Goal: Navigation & Orientation: Understand site structure

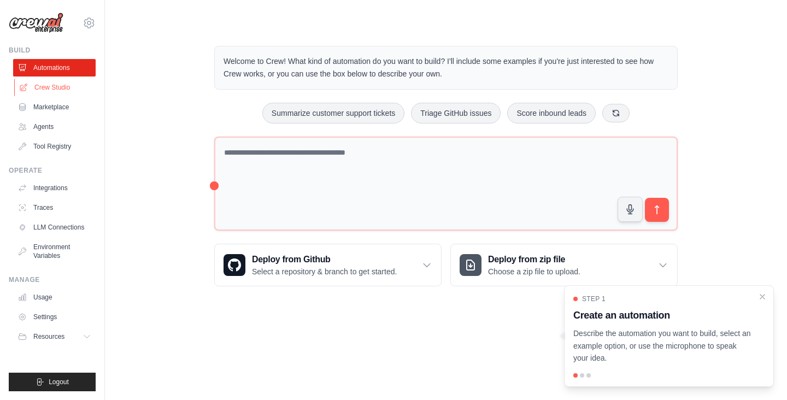
click at [57, 83] on link "Crew Studio" at bounding box center [55, 87] width 83 height 17
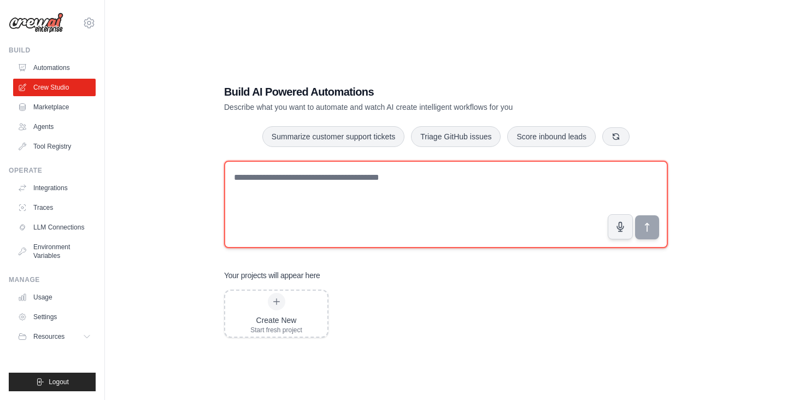
click at [308, 200] on textarea at bounding box center [446, 204] width 444 height 87
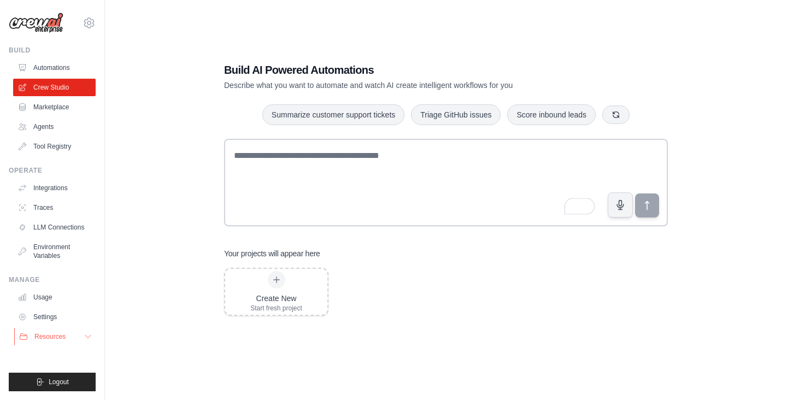
click at [53, 339] on span "Resources" at bounding box center [49, 336] width 31 height 9
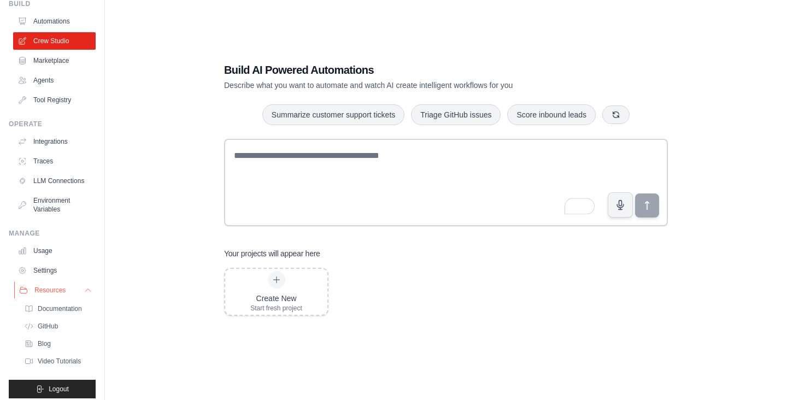
scroll to position [54, 0]
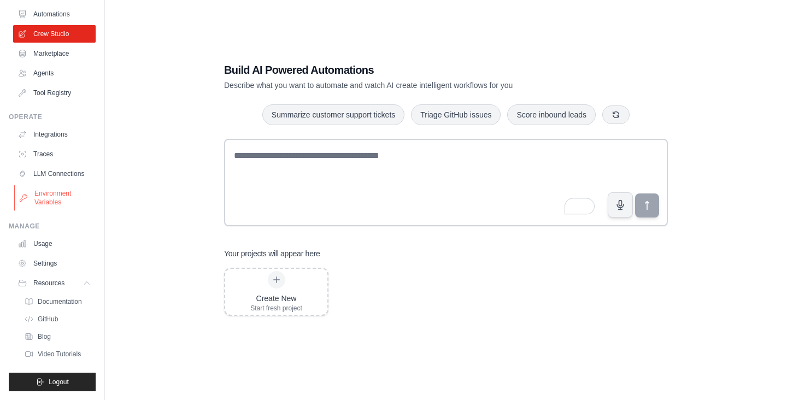
click at [50, 208] on link "Environment Variables" at bounding box center [55, 198] width 83 height 26
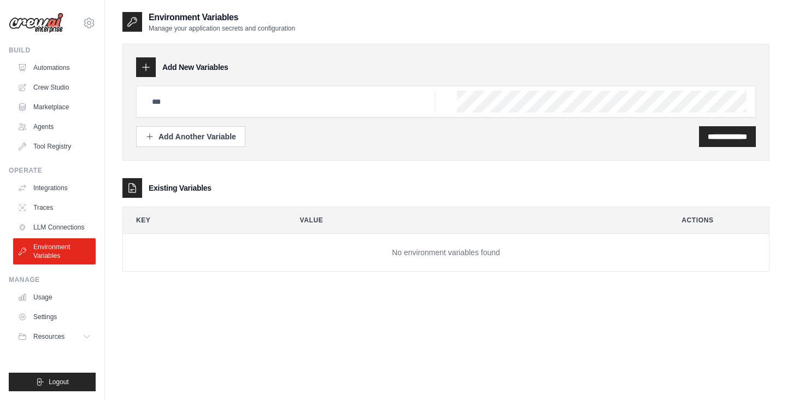
click at [50, 218] on ul "Integrations Traces LLM Connections Environment Variables" at bounding box center [54, 221] width 83 height 85
click at [49, 215] on link "Traces" at bounding box center [55, 207] width 83 height 17
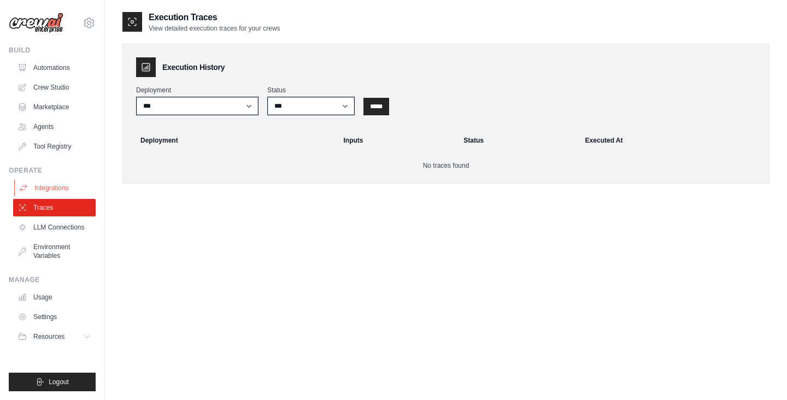
click at [43, 191] on link "Integrations" at bounding box center [55, 187] width 83 height 17
